Goal: Information Seeking & Learning: Learn about a topic

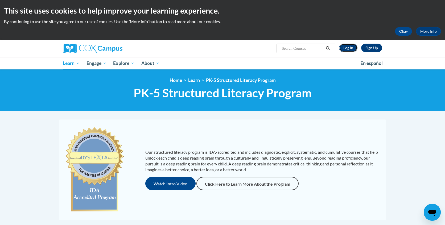
click at [351, 46] on link "Log In" at bounding box center [348, 48] width 18 height 9
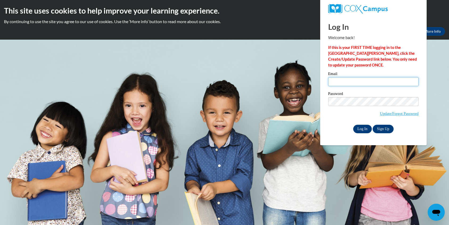
type input "[EMAIL_ADDRESS][DOMAIN_NAME]"
click at [360, 130] on input "Log In" at bounding box center [362, 129] width 19 height 9
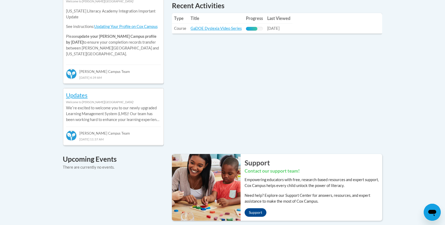
scroll to position [264, 0]
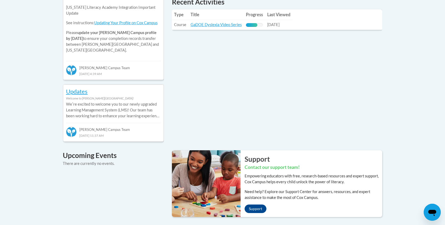
click at [218, 22] on td "Title: GaDOE Dyslexia Video Series" at bounding box center [215, 25] width 55 height 10
click at [218, 25] on link "GaDOE Dyslexia Video Series" at bounding box center [216, 24] width 51 height 5
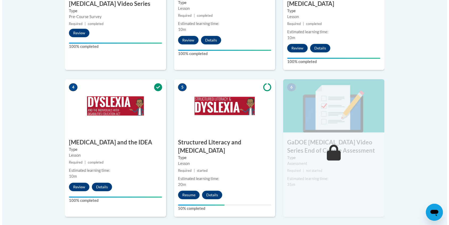
scroll to position [255, 0]
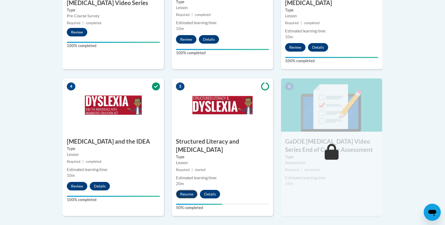
click at [188, 190] on button "Resume" at bounding box center [187, 194] width 22 height 9
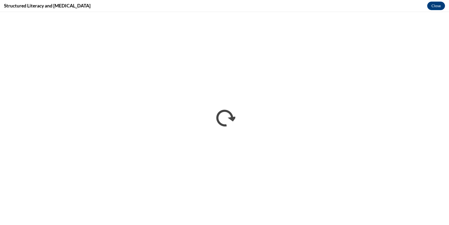
scroll to position [0, 0]
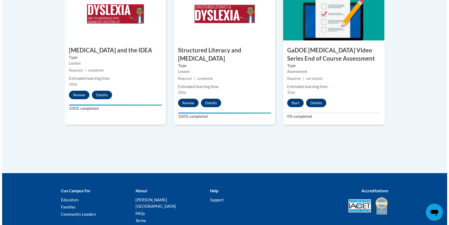
scroll to position [347, 0]
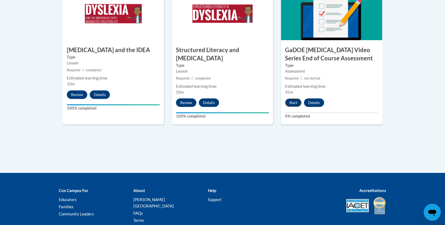
click at [289, 98] on button "Start" at bounding box center [293, 102] width 17 height 9
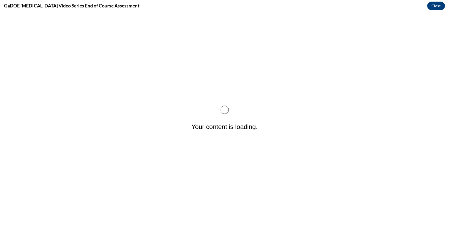
scroll to position [0, 0]
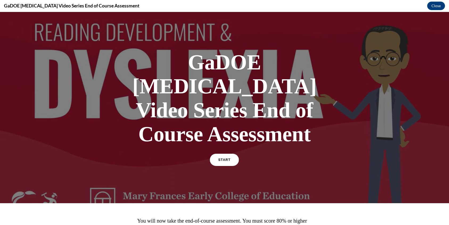
click at [222, 158] on span "START" at bounding box center [224, 160] width 12 height 4
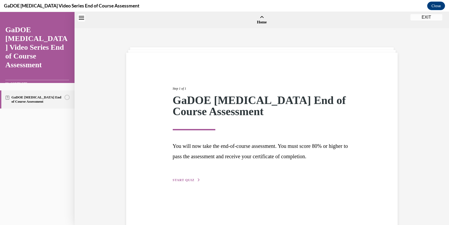
scroll to position [17, 0]
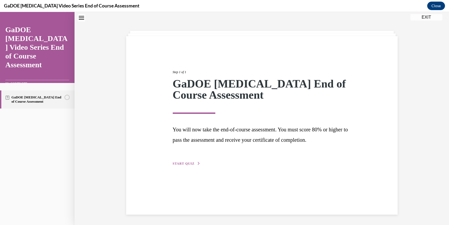
click at [192, 162] on button "START QUIZ" at bounding box center [187, 163] width 28 height 5
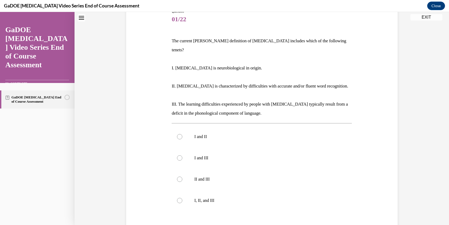
scroll to position [67, 0]
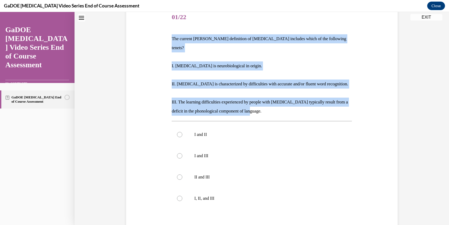
drag, startPoint x: 171, startPoint y: 39, endPoint x: 260, endPoint y: 105, distance: 110.5
click at [260, 105] on div "The current IDA definition of dyslexia includes which of the following tenets? …" at bounding box center [262, 74] width 180 height 81
copy div "The current IDA definition of dyslexia includes which of the following tenets? …"
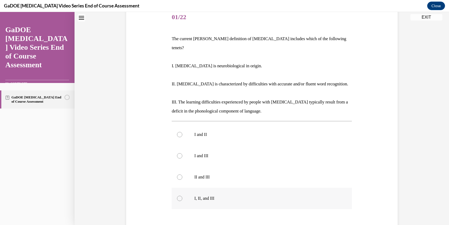
click at [179, 196] on div at bounding box center [179, 198] width 5 height 5
click at [179, 196] on input "I, II, and III" at bounding box center [179, 198] width 5 height 5
radio input "true"
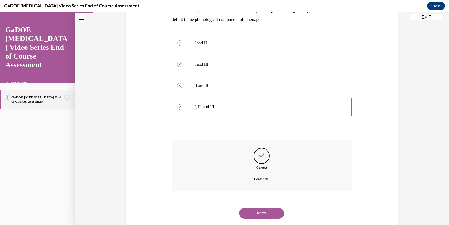
scroll to position [162, 0]
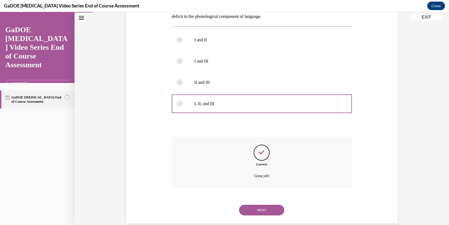
click at [239, 205] on button "NEXT" at bounding box center [261, 210] width 45 height 11
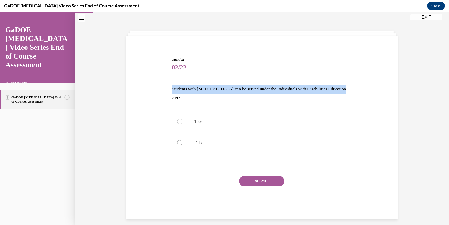
drag, startPoint x: 158, startPoint y: 88, endPoint x: 353, endPoint y: 93, distance: 194.9
click at [353, 93] on div "Question 02/22 Students with dyslexia can be served under the Individuals with …" at bounding box center [262, 130] width 274 height 178
copy p "Students with dyslexia can be served under the Individuals with Disabilities Ed…"
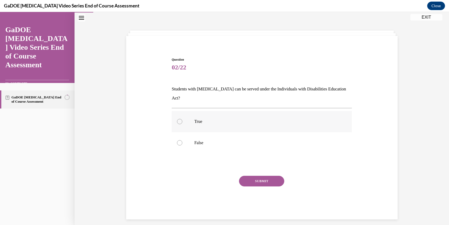
click at [177, 119] on div at bounding box center [179, 121] width 5 height 5
click at [177, 119] on input "True" at bounding box center [179, 121] width 5 height 5
radio input "true"
click at [263, 176] on button "SUBMIT" at bounding box center [261, 181] width 45 height 11
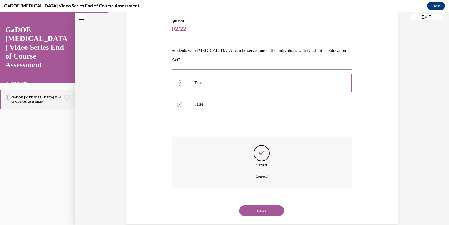
scroll to position [56, 0]
click at [260, 205] on button "NEXT" at bounding box center [261, 210] width 45 height 11
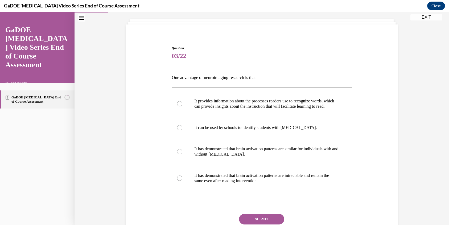
scroll to position [28, 0]
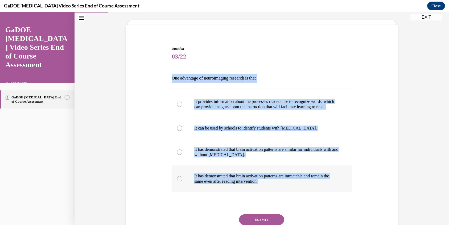
drag, startPoint x: 170, startPoint y: 78, endPoint x: 295, endPoint y: 193, distance: 170.3
click at [295, 193] on div "Question 03/22 One advantage of neuroimaging research is that It provides infor…" at bounding box center [262, 152] width 180 height 212
copy div "One advantage of neuroimaging research is that It provides information about th…"
click at [246, 110] on p "It provides information about the processes readers use to recognize words, whi…" at bounding box center [266, 104] width 144 height 11
click at [182, 107] on input "It provides information about the processes readers use to recognize words, whi…" at bounding box center [179, 104] width 5 height 5
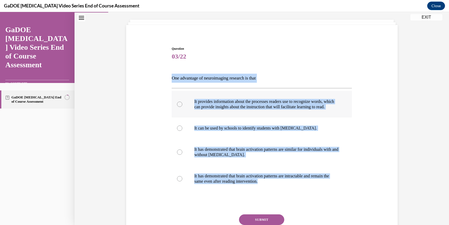
radio input "true"
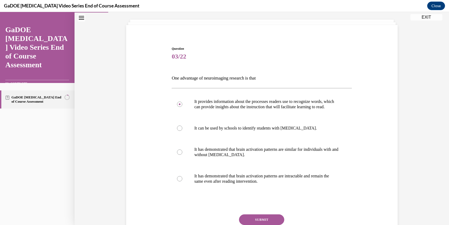
click at [257, 222] on button "SUBMIT" at bounding box center [261, 220] width 45 height 11
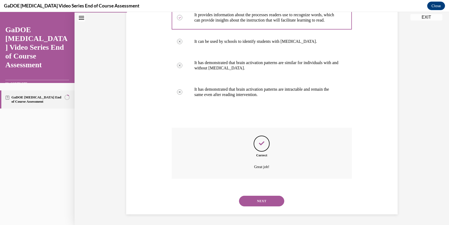
scroll to position [120, 0]
click at [262, 203] on button "NEXT" at bounding box center [261, 201] width 45 height 11
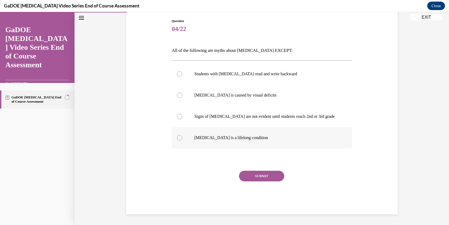
click at [218, 141] on label "Dyslexia is a lifelong condition" at bounding box center [262, 137] width 180 height 21
click at [182, 141] on input "Dyslexia is a lifelong condition" at bounding box center [179, 137] width 5 height 5
radio input "true"
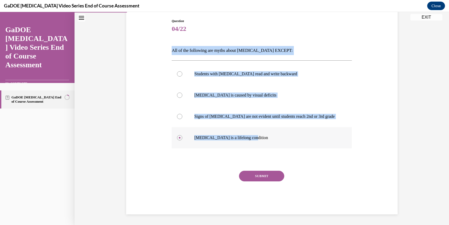
drag, startPoint x: 169, startPoint y: 54, endPoint x: 266, endPoint y: 144, distance: 132.8
click at [266, 144] on div "Question 04/22 All of the following are myths about dyslexia EXCEPT: Students w…" at bounding box center [261, 113] width 183 height 204
copy div "All of the following are myths about dyslexia EXCEPT: Students with dyslexia re…"
click at [256, 171] on button "SUBMIT" at bounding box center [261, 176] width 45 height 11
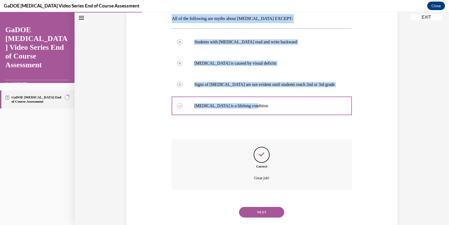
scroll to position [98, 0]
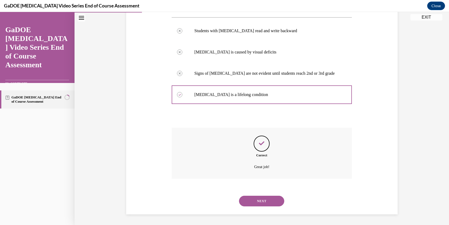
click at [261, 191] on div "NEXT" at bounding box center [262, 201] width 180 height 21
click at [261, 200] on button "NEXT" at bounding box center [261, 201] width 45 height 11
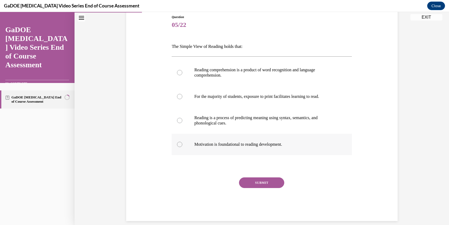
drag, startPoint x: 170, startPoint y: 45, endPoint x: 301, endPoint y: 147, distance: 166.2
click at [301, 147] on div "Question 05/22 The Simple View of Reading holds that: Reading comprehension is …" at bounding box center [262, 118] width 180 height 207
copy div "The Simple View of Reading holds that: Reading comprehension is a product of wo…"
click at [184, 74] on label "Reading comprehension is a product of word recognition and language comprehensi…" at bounding box center [262, 72] width 180 height 27
click at [182, 74] on input "Reading comprehension is a product of word recognition and language comprehensi…" at bounding box center [179, 72] width 5 height 5
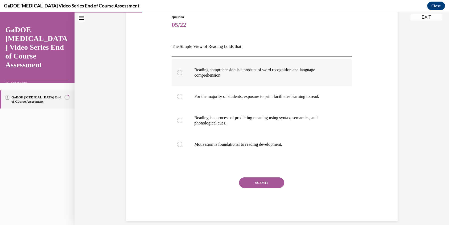
radio input "true"
click at [259, 180] on button "SUBMIT" at bounding box center [261, 183] width 45 height 11
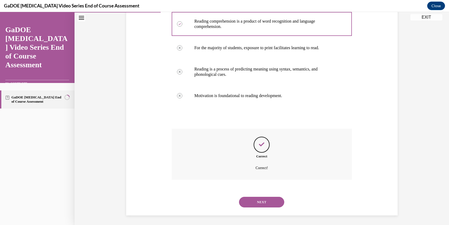
scroll to position [109, 0]
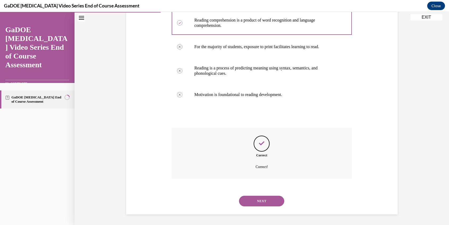
click at [265, 203] on button "NEXT" at bounding box center [261, 201] width 45 height 11
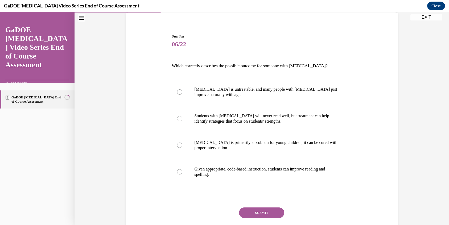
scroll to position [40, 0]
click at [247, 177] on label "Given appropriate, code-based instruction, students can improve reading and spe…" at bounding box center [262, 171] width 180 height 27
click at [182, 174] on input "Given appropriate, code-based instruction, students can improve reading and spe…" at bounding box center [179, 171] width 5 height 5
radio input "true"
click at [262, 215] on button "SUBMIT" at bounding box center [261, 212] width 45 height 11
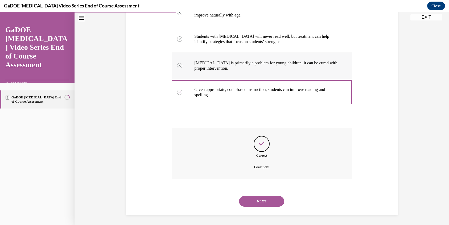
scroll to position [120, 0]
click at [270, 203] on button "NEXT" at bounding box center [261, 201] width 45 height 11
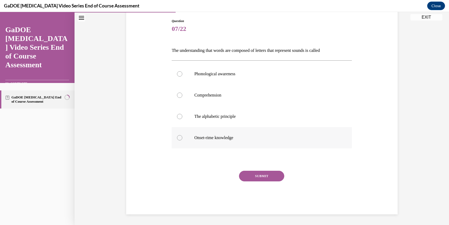
drag, startPoint x: 166, startPoint y: 50, endPoint x: 240, endPoint y: 140, distance: 116.5
click at [240, 140] on div "Question 07/22 The understanding that words are composed of letters that repres…" at bounding box center [262, 109] width 274 height 212
copy div "The understanding that words are composed of letters that represent sounds is c…"
click at [179, 116] on div at bounding box center [179, 116] width 5 height 5
click at [179, 116] on input "The alphabetic principle" at bounding box center [179, 116] width 5 height 5
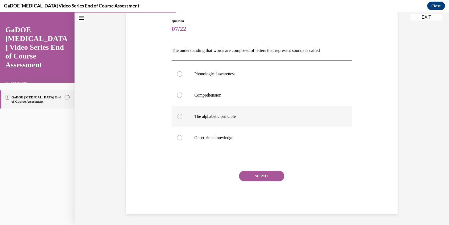
radio input "true"
click at [257, 177] on button "SUBMIT" at bounding box center [261, 176] width 45 height 11
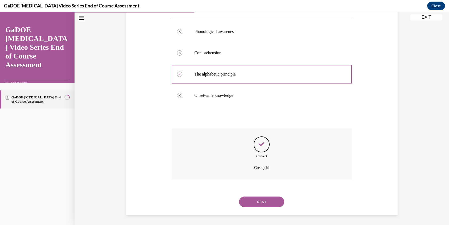
scroll to position [98, 0]
click at [273, 208] on div "NEXT" at bounding box center [262, 201] width 180 height 21
click at [272, 203] on button "NEXT" at bounding box center [261, 201] width 45 height 11
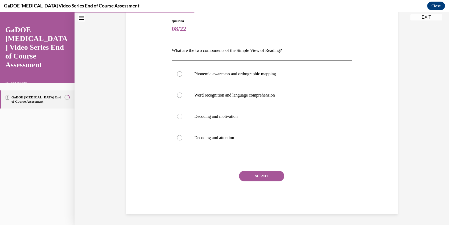
scroll to position [55, 0]
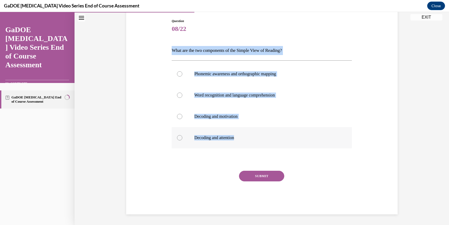
drag, startPoint x: 169, startPoint y: 53, endPoint x: 243, endPoint y: 138, distance: 112.8
click at [243, 138] on div "Question 08/22 What are the two components of the Simple View of Reading? Phone…" at bounding box center [261, 113] width 183 height 204
copy div "What are the two components of the Simple View of Reading? Phonemic awareness a…"
click at [182, 97] on label "Word recognition and language comprehension" at bounding box center [262, 95] width 180 height 21
click at [182, 97] on input "Word recognition and language comprehension" at bounding box center [179, 95] width 5 height 5
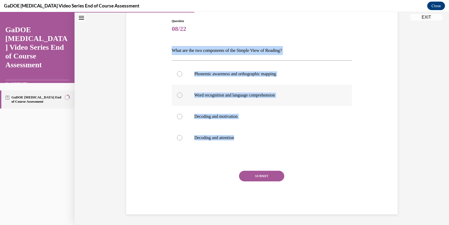
radio input "true"
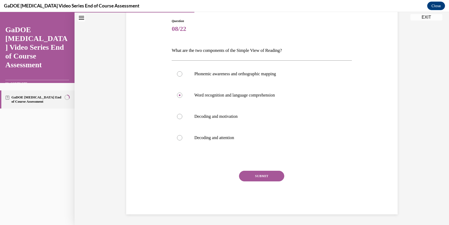
click at [265, 179] on button "SUBMIT" at bounding box center [261, 176] width 45 height 11
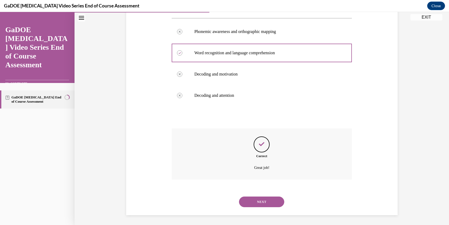
scroll to position [98, 0]
click at [256, 198] on button "NEXT" at bounding box center [261, 201] width 45 height 11
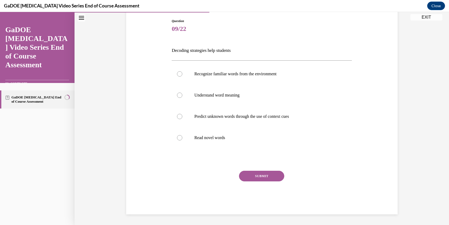
scroll to position [55, 0]
click at [231, 115] on p "Predict unknown words through the use of context cues" at bounding box center [266, 116] width 144 height 5
click at [182, 115] on input "Predict unknown words through the use of context cues" at bounding box center [179, 116] width 5 height 5
radio input "true"
click at [257, 177] on button "SUBMIT" at bounding box center [261, 176] width 45 height 11
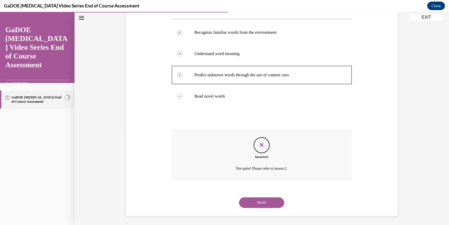
scroll to position [98, 0]
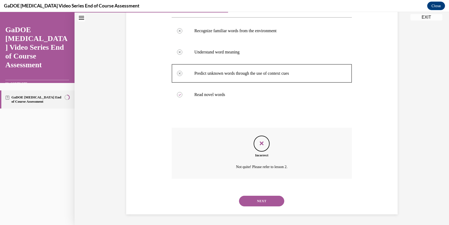
click at [267, 200] on button "NEXT" at bounding box center [261, 201] width 45 height 11
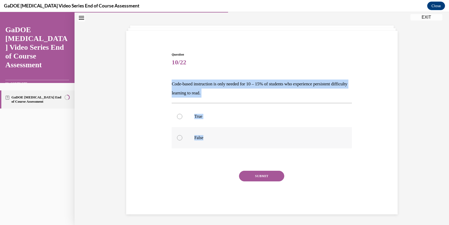
drag, startPoint x: 168, startPoint y: 87, endPoint x: 206, endPoint y: 139, distance: 65.2
click at [206, 139] on div "Question 10/22 Code-based instruction is only needed for 10 – 15% of students w…" at bounding box center [262, 125] width 274 height 178
copy div "Code-based instruction is only needed for 10 – 15% of students who experience p…"
click at [183, 141] on label "False" at bounding box center [262, 137] width 180 height 21
click at [182, 141] on input "False" at bounding box center [179, 137] width 5 height 5
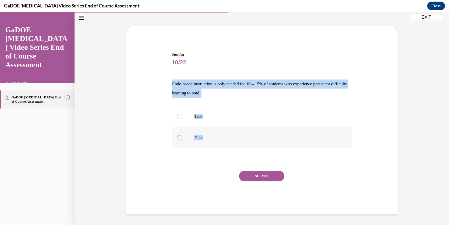
radio input "true"
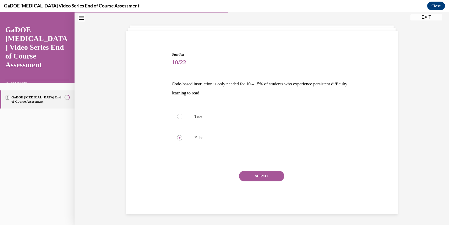
click at [254, 174] on button "SUBMIT" at bounding box center [261, 176] width 45 height 11
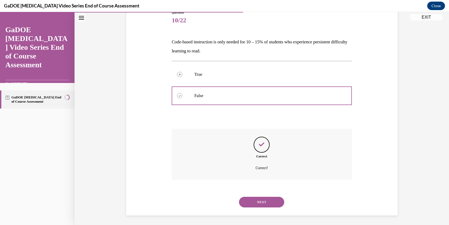
scroll to position [65, 0]
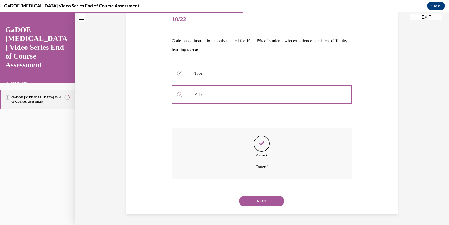
click at [265, 197] on button "NEXT" at bounding box center [261, 201] width 45 height 11
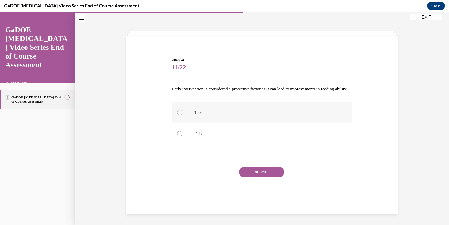
click at [198, 115] on p "True" at bounding box center [266, 112] width 144 height 5
click at [182, 115] on input "True" at bounding box center [179, 112] width 5 height 5
radio input "true"
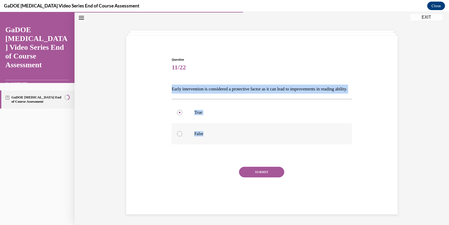
drag, startPoint x: 167, startPoint y: 86, endPoint x: 223, endPoint y: 140, distance: 77.7
click at [223, 140] on div "Question 11/22 Early intervention is considered a protective factor as it can l…" at bounding box center [262, 125] width 274 height 169
copy div "Early intervention is considered a protective factor as it can lead to improvem…"
click at [262, 178] on button "SUBMIT" at bounding box center [261, 172] width 45 height 11
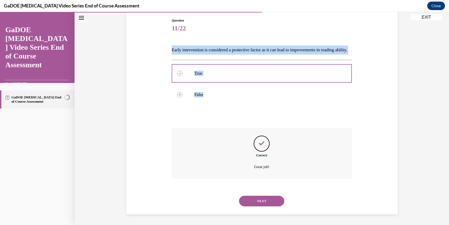
scroll to position [65, 0]
click at [264, 198] on button "NEXT" at bounding box center [261, 201] width 45 height 11
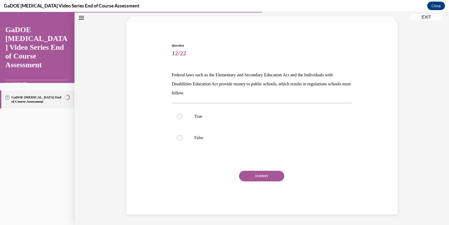
scroll to position [31, 0]
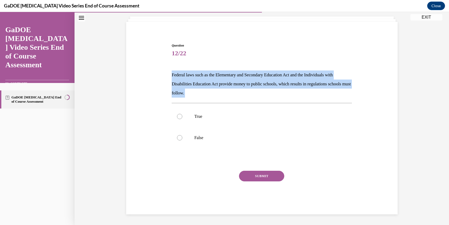
drag, startPoint x: 174, startPoint y: 78, endPoint x: 212, endPoint y: 98, distance: 42.9
click at [212, 98] on div "Question 12/22 Federal laws such as the Elementary and Secondary Education Act …" at bounding box center [261, 124] width 183 height 179
click at [192, 71] on p "Federal laws such as the Elementary and Secondary Education Act and the Individ…" at bounding box center [262, 84] width 180 height 27
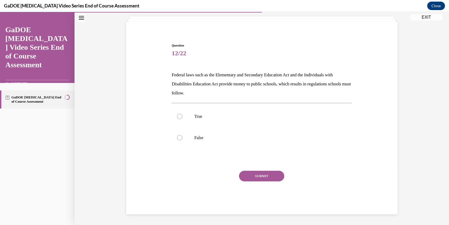
click at [173, 73] on p "Federal laws such as the Elementary and Secondary Education Act and the Individ…" at bounding box center [262, 84] width 180 height 27
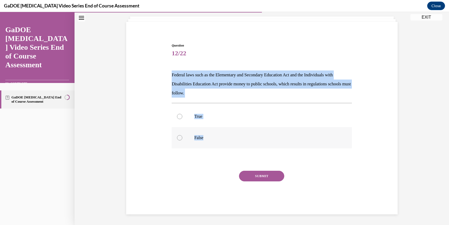
drag, startPoint x: 170, startPoint y: 73, endPoint x: 221, endPoint y: 139, distance: 82.5
click at [221, 139] on div "Question 12/22 Federal laws such as the Elementary and Secondary Education Act …" at bounding box center [262, 128] width 180 height 171
copy div "Federal laws such as the Elementary and Secondary Education Act and the Individ…"
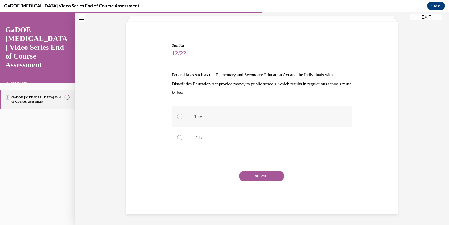
click at [193, 123] on label "True" at bounding box center [262, 116] width 180 height 21
click at [182, 119] on input "True" at bounding box center [179, 116] width 5 height 5
radio input "true"
click at [248, 174] on button "SUBMIT" at bounding box center [261, 176] width 45 height 11
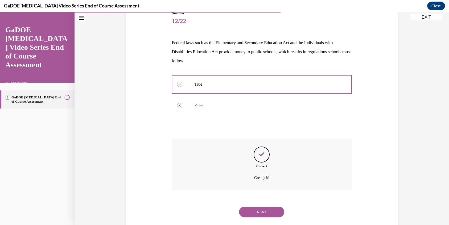
scroll to position [74, 0]
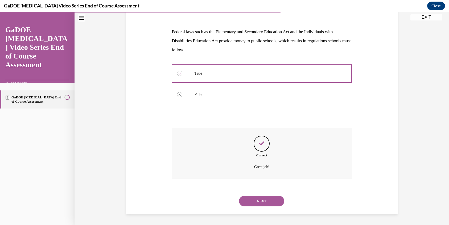
click at [259, 197] on button "NEXT" at bounding box center [261, 201] width 45 height 11
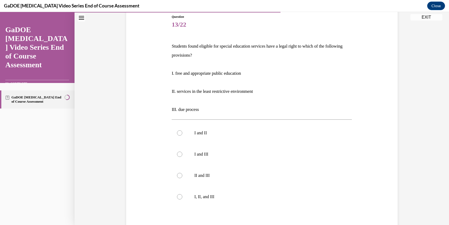
scroll to position [71, 0]
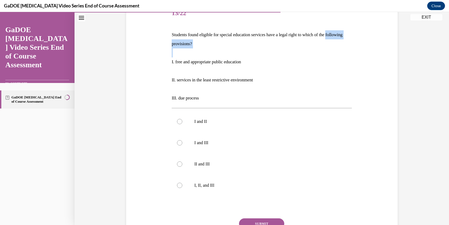
drag, startPoint x: 167, startPoint y: 49, endPoint x: 204, endPoint y: 56, distance: 38.2
click at [204, 56] on div "Question 13/22 Students found eligible for special education services have a le…" at bounding box center [262, 124] width 274 height 275
click at [185, 34] on p "Students found eligible for special education services have a legal right to wh…" at bounding box center [262, 39] width 180 height 18
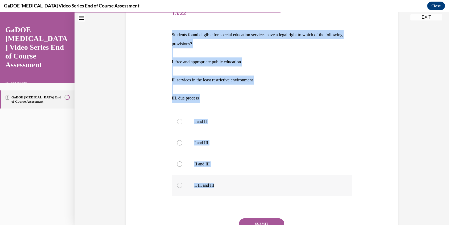
drag, startPoint x: 170, startPoint y: 35, endPoint x: 227, endPoint y: 188, distance: 163.1
click at [227, 188] on div "Question 13/22 Students found eligible for special education services have a le…" at bounding box center [262, 132] width 180 height 259
click at [179, 186] on div at bounding box center [179, 185] width 5 height 5
click at [179, 186] on input "I, II, and III" at bounding box center [179, 185] width 5 height 5
radio input "true"
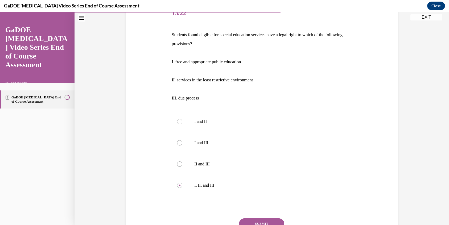
click at [263, 220] on button "SUBMIT" at bounding box center [261, 224] width 45 height 11
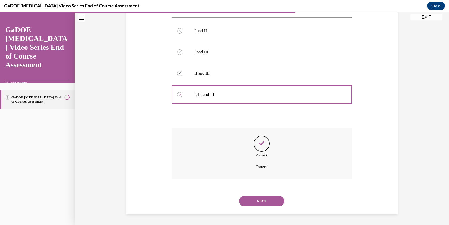
click at [256, 200] on button "NEXT" at bounding box center [261, 201] width 45 height 11
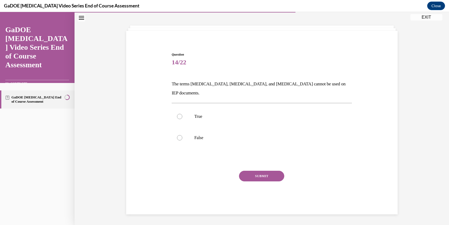
scroll to position [17, 0]
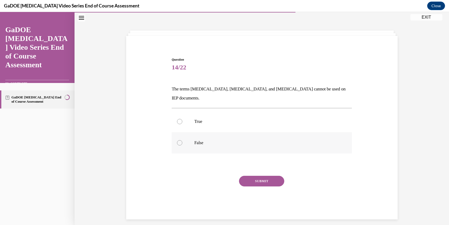
click at [182, 135] on label "False" at bounding box center [262, 142] width 180 height 21
click at [182, 140] on input "False" at bounding box center [179, 142] width 5 height 5
radio input "true"
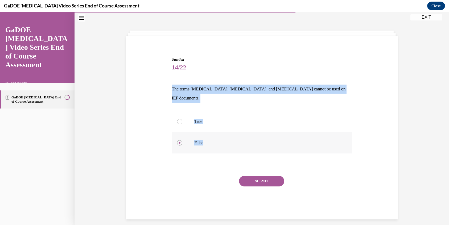
drag, startPoint x: 170, startPoint y: 89, endPoint x: 222, endPoint y: 136, distance: 70.3
click at [222, 136] on div "Question 14/22 The terms dyslexia, dyscalculia, and dysgraphia cannot be used o…" at bounding box center [262, 138] width 180 height 162
click at [251, 176] on button "SUBMIT" at bounding box center [261, 181] width 45 height 11
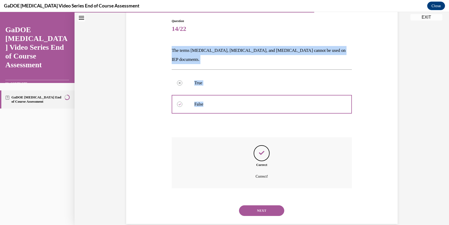
scroll to position [56, 0]
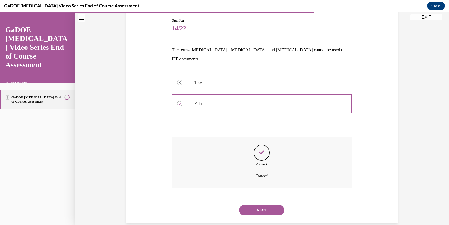
click at [263, 200] on div "NEXT" at bounding box center [262, 210] width 180 height 21
click at [264, 205] on button "NEXT" at bounding box center [261, 210] width 45 height 11
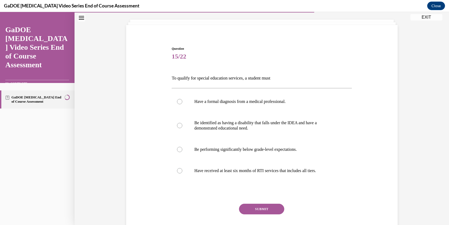
scroll to position [28, 0]
drag, startPoint x: 170, startPoint y: 81, endPoint x: 325, endPoint y: 175, distance: 181.1
click at [325, 175] on div "Question 15/22 To qualify for special education services, a student must Have a…" at bounding box center [262, 146] width 180 height 201
click at [314, 47] on span "Question" at bounding box center [262, 48] width 180 height 5
click at [180, 127] on label "Be identified as having a disability that falls under the IDEA and have a demon…" at bounding box center [262, 125] width 180 height 27
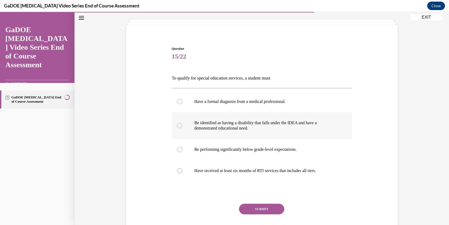
click at [180, 127] on input "Be identified as having a disability that falls under the IDEA and have a demon…" at bounding box center [179, 125] width 5 height 5
radio input "true"
click at [269, 210] on button "SUBMIT" at bounding box center [261, 209] width 45 height 11
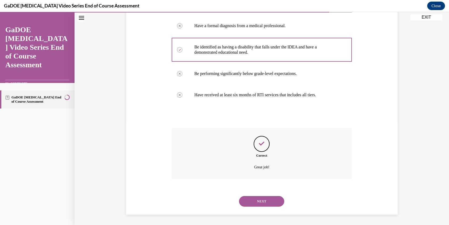
scroll to position [104, 0]
click at [265, 215] on div "Question 15/22 To qualify for special education services, a student must Have a…" at bounding box center [262, 75] width 374 height 300
click at [264, 202] on button "NEXT" at bounding box center [261, 201] width 45 height 11
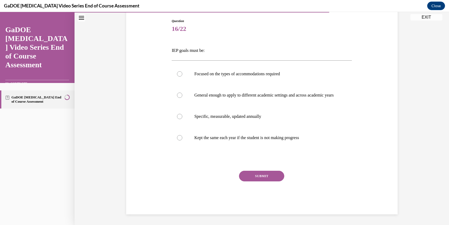
scroll to position [59, 0]
drag, startPoint x: 167, startPoint y: 50, endPoint x: 309, endPoint y: 143, distance: 170.3
click at [310, 144] on div "Question 16/22 IEP goals must be: Focused on the types of accommodations requir…" at bounding box center [262, 109] width 274 height 212
click at [178, 119] on div at bounding box center [179, 116] width 5 height 5
click at [178, 119] on input "Specific, measurable, updated annually" at bounding box center [179, 116] width 5 height 5
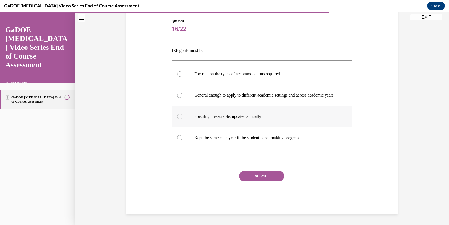
radio input "true"
click at [265, 173] on button "SUBMIT" at bounding box center [261, 176] width 45 height 11
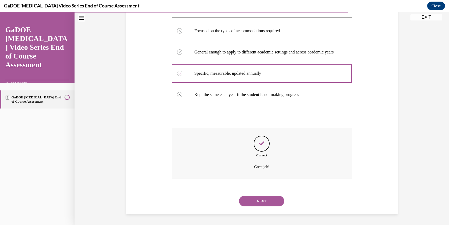
click at [267, 205] on button "NEXT" at bounding box center [261, 201] width 45 height 11
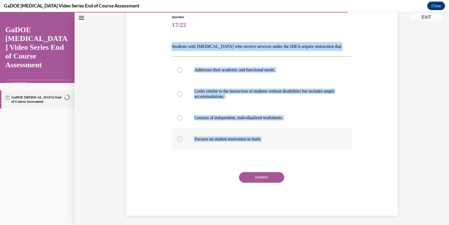
drag, startPoint x: 171, startPoint y: 47, endPoint x: 279, endPoint y: 144, distance: 144.8
click at [279, 144] on div "Question 17/22 Students with dyslexia who receive services under the IDEA requi…" at bounding box center [262, 115] width 180 height 201
click at [203, 65] on label "Addresses their academic and functional needs." at bounding box center [262, 69] width 180 height 21
click at [182, 67] on input "Addresses their academic and functional needs." at bounding box center [179, 69] width 5 height 5
radio input "true"
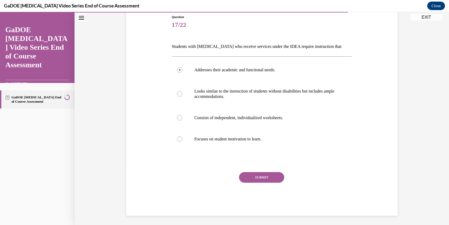
click at [283, 201] on div "SUBMIT NEXT" at bounding box center [262, 194] width 180 height 44
click at [267, 174] on button "SUBMIT" at bounding box center [261, 177] width 45 height 11
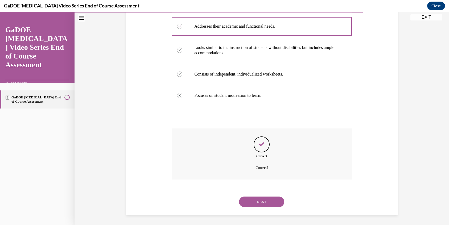
scroll to position [104, 0]
click at [272, 208] on div "NEXT" at bounding box center [262, 201] width 180 height 21
click at [272, 203] on button "NEXT" at bounding box center [261, 201] width 45 height 11
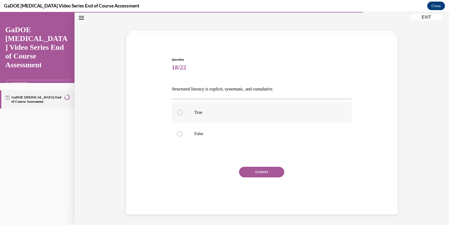
click at [180, 114] on div at bounding box center [179, 112] width 5 height 5
click at [180, 114] on input "True" at bounding box center [179, 112] width 5 height 5
radio input "true"
click at [267, 170] on button "SUBMIT" at bounding box center [261, 172] width 45 height 11
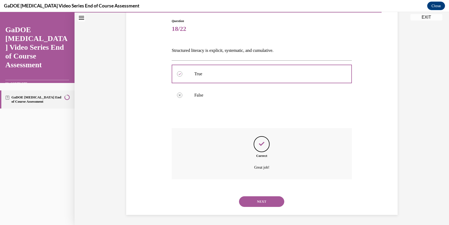
scroll to position [56, 0]
click at [271, 193] on div "NEXT" at bounding box center [262, 201] width 180 height 21
click at [271, 201] on button "NEXT" at bounding box center [261, 201] width 45 height 11
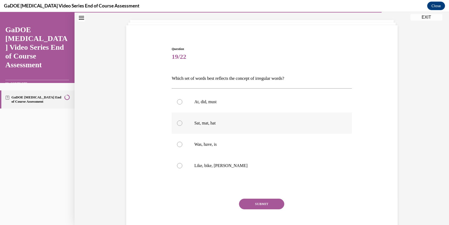
scroll to position [27, 0]
click at [179, 149] on label "Was, have, is" at bounding box center [262, 144] width 180 height 21
click at [179, 147] on input "Was, have, is" at bounding box center [179, 144] width 5 height 5
radio input "true"
click at [269, 204] on button "SUBMIT" at bounding box center [261, 204] width 45 height 11
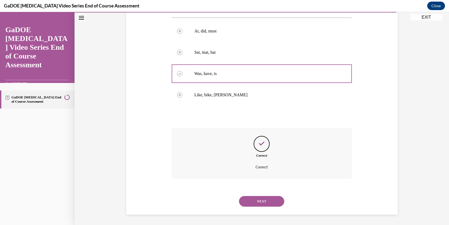
scroll to position [98, 0]
click at [268, 203] on button "NEXT" at bounding box center [261, 201] width 45 height 11
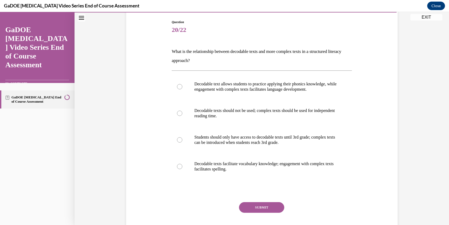
scroll to position [55, 0]
click at [219, 89] on p "Decodable text allows students to practice applying their phonics knowledge, wh…" at bounding box center [266, 86] width 144 height 11
click at [182, 89] on input "Decodable text allows students to practice applying their phonics knowledge, wh…" at bounding box center [179, 86] width 5 height 5
radio input "true"
drag, startPoint x: 170, startPoint y: 53, endPoint x: 247, endPoint y: 169, distance: 139.7
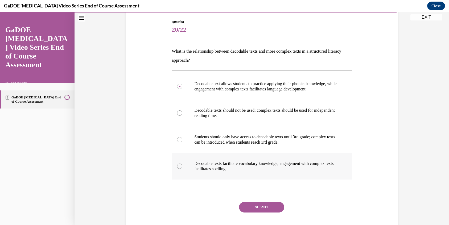
click at [247, 169] on div "Question 20/22 What is the relationship between decodable texts and more comple…" at bounding box center [262, 132] width 180 height 226
click at [275, 209] on button "SUBMIT" at bounding box center [261, 207] width 45 height 11
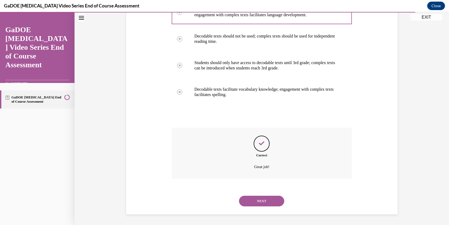
click at [267, 203] on button "NEXT" at bounding box center [261, 201] width 45 height 11
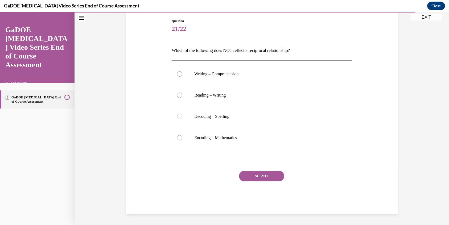
scroll to position [55, 0]
drag, startPoint x: 169, startPoint y: 51, endPoint x: 259, endPoint y: 145, distance: 129.5
click at [259, 145] on div "Question 21/22 Which of the following does NOT reflect a reciprocal relationshi…" at bounding box center [261, 113] width 183 height 204
click at [177, 139] on div at bounding box center [179, 137] width 5 height 5
click at [177, 139] on input "Encoding – Mathematics" at bounding box center [179, 137] width 5 height 5
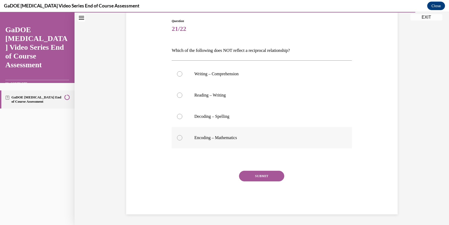
radio input "true"
click at [263, 178] on button "SUBMIT" at bounding box center [261, 176] width 45 height 11
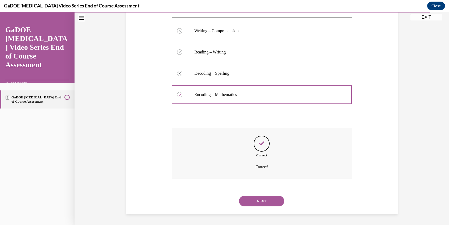
click at [269, 203] on button "NEXT" at bounding box center [261, 201] width 45 height 11
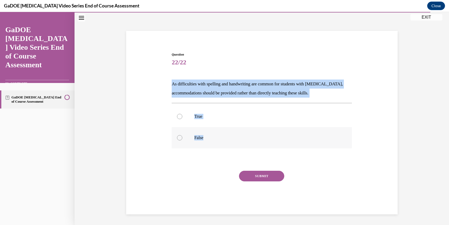
drag, startPoint x: 171, startPoint y: 84, endPoint x: 204, endPoint y: 138, distance: 63.5
click at [204, 138] on div "Question 22/22 As difficulties with spelling and handwriting are common for stu…" at bounding box center [262, 133] width 180 height 162
click at [178, 138] on div at bounding box center [179, 137] width 5 height 5
click at [178, 138] on input "False" at bounding box center [179, 137] width 5 height 5
radio input "true"
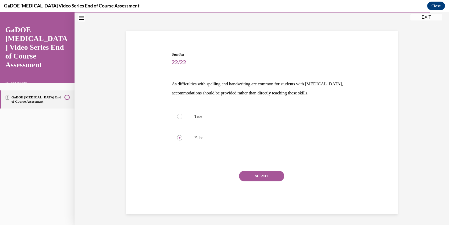
click at [257, 172] on button "SUBMIT" at bounding box center [261, 176] width 45 height 11
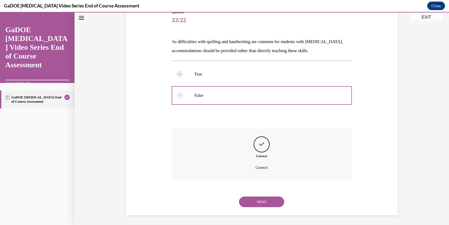
scroll to position [65, 0]
click at [261, 201] on button "NEXT" at bounding box center [261, 201] width 45 height 11
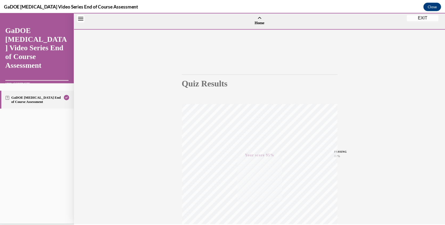
scroll to position [60, 0]
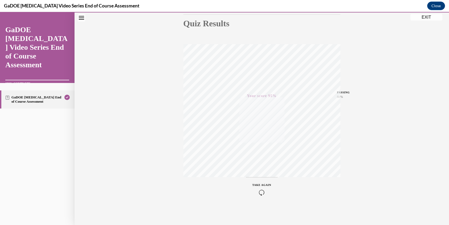
click at [428, 19] on button "EXIT" at bounding box center [426, 17] width 32 height 6
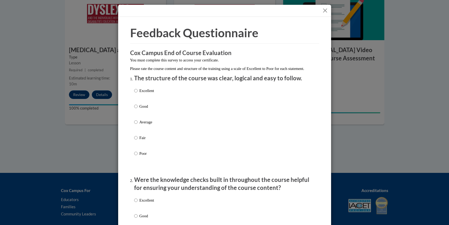
click at [324, 12] on button "Close" at bounding box center [325, 10] width 7 height 7
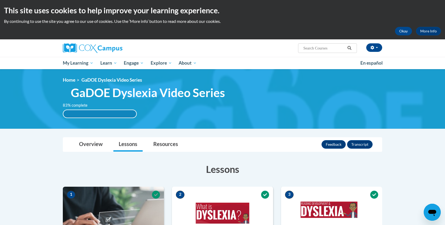
scroll to position [0, 0]
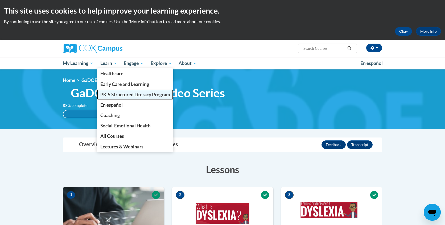
click at [114, 93] on span "PK-5 Structured Literacy Program" at bounding box center [135, 95] width 70 height 6
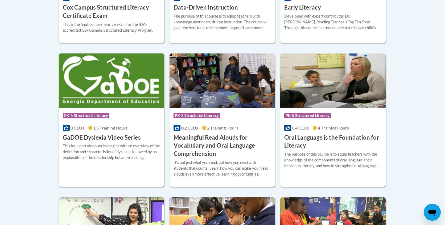
scroll to position [324, 0]
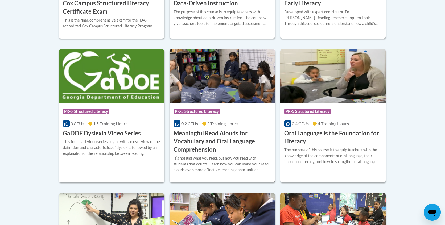
click at [216, 140] on h3 "Meaningful Read Alouds for Vocabulary and Oral Language Comprehension" at bounding box center [222, 141] width 97 height 24
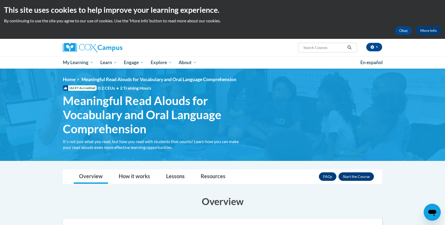
scroll to position [1, 0]
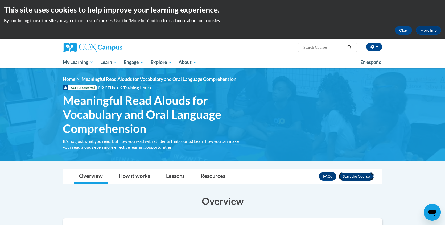
click at [364, 179] on button "Enroll" at bounding box center [356, 176] width 35 height 9
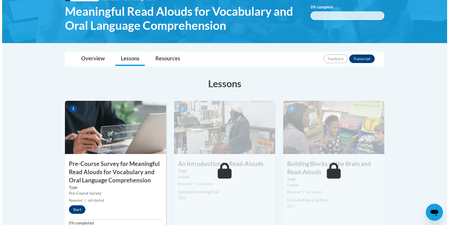
scroll to position [131, 0]
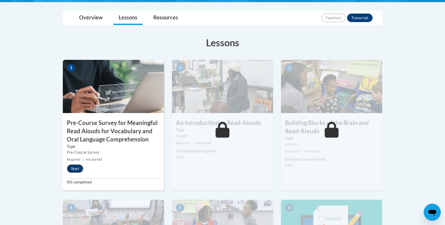
click at [71, 173] on button "Start" at bounding box center [75, 168] width 17 height 9
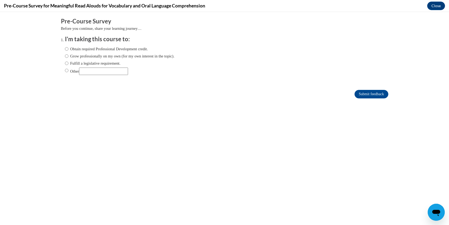
scroll to position [0, 0]
click at [99, 50] on label "Obtain required Professional Development credit." at bounding box center [106, 49] width 83 height 6
click at [68, 50] on input "Obtain required Professional Development credit." at bounding box center [66, 49] width 3 height 6
radio input "true"
click at [100, 62] on label "Fulfill a legislative requirement." at bounding box center [93, 63] width 56 height 6
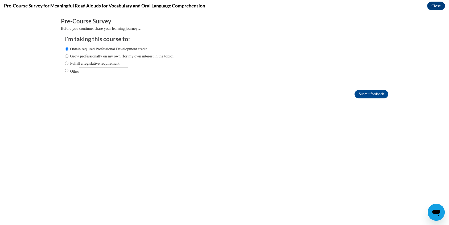
click at [68, 62] on input "Fulfill a legislative requirement." at bounding box center [66, 63] width 3 height 6
radio input "true"
click at [365, 90] on input "Submit feedback" at bounding box center [372, 94] width 34 height 9
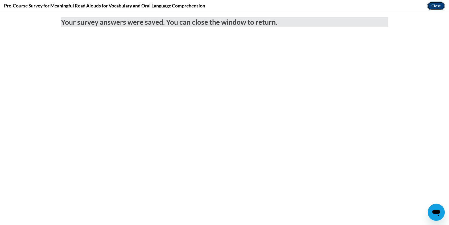
click at [434, 7] on button "Close" at bounding box center [436, 6] width 18 height 9
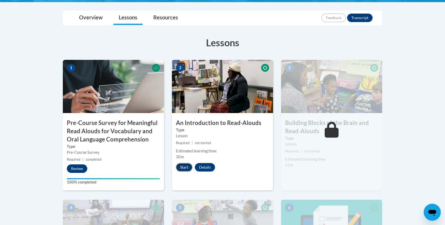
click at [183, 168] on button "Start" at bounding box center [184, 167] width 17 height 9
click at [193, 168] on button "Resume" at bounding box center [187, 167] width 22 height 9
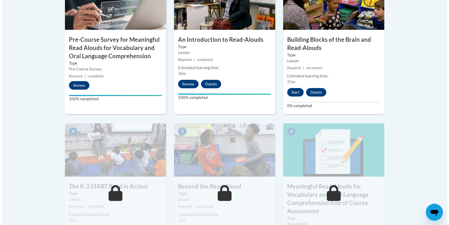
scroll to position [214, 0]
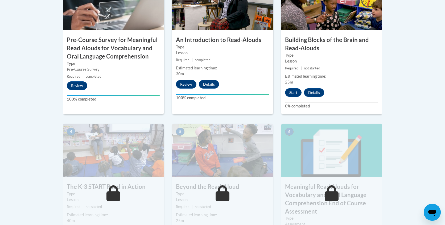
click at [299, 96] on div "Start Details Feedback" at bounding box center [306, 92] width 50 height 9
click at [297, 96] on button "Start" at bounding box center [293, 92] width 17 height 9
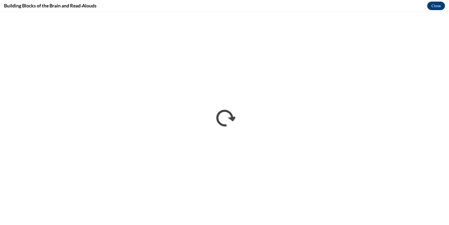
scroll to position [0, 0]
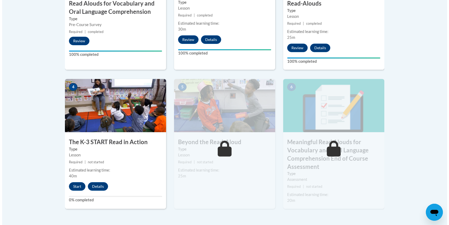
scroll to position [270, 0]
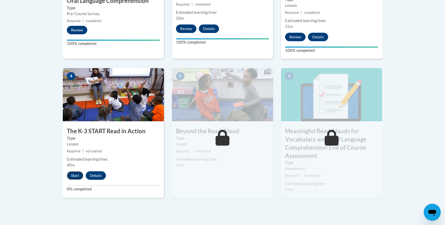
click at [74, 178] on button "Start" at bounding box center [75, 175] width 17 height 9
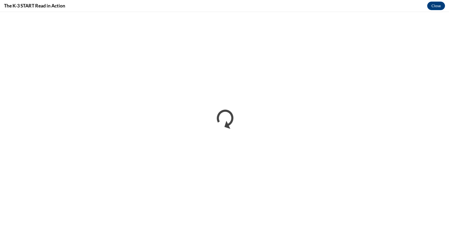
scroll to position [0, 0]
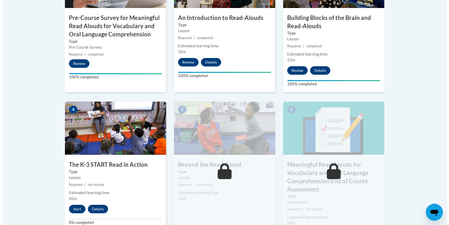
scroll to position [237, 0]
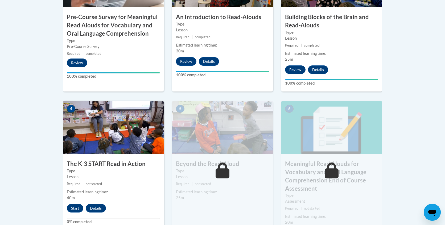
click at [106, 148] on img at bounding box center [113, 127] width 101 height 53
click at [81, 205] on button "Start" at bounding box center [75, 208] width 17 height 9
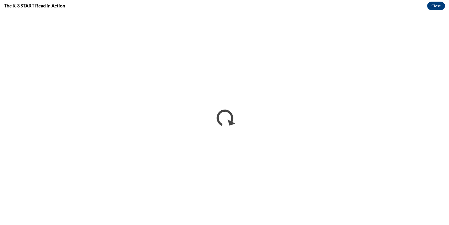
scroll to position [0, 0]
